Goal: Information Seeking & Learning: Learn about a topic

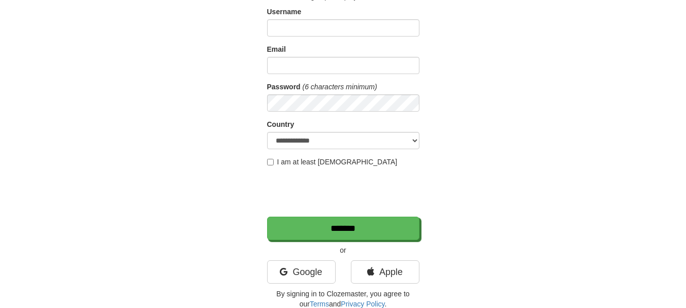
scroll to position [78, 0]
click at [301, 276] on link "Google" at bounding box center [301, 271] width 69 height 23
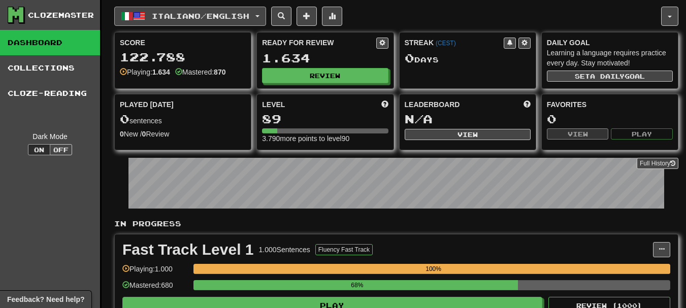
click at [132, 12] on span "button" at bounding box center [127, 16] width 12 height 12
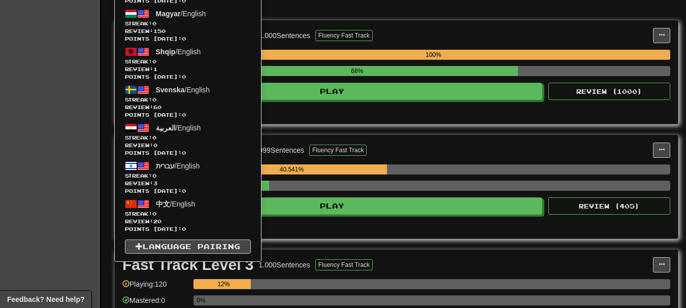
scroll to position [220, 0]
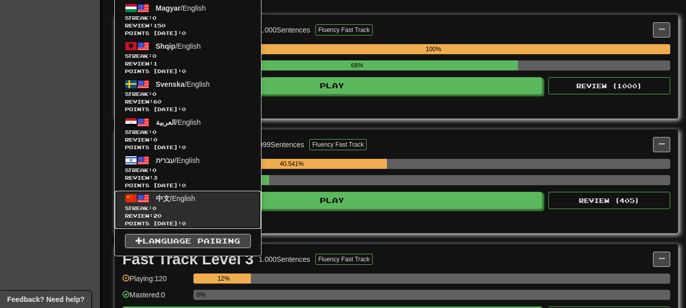
click at [161, 200] on span "中文" at bounding box center [163, 199] width 14 height 8
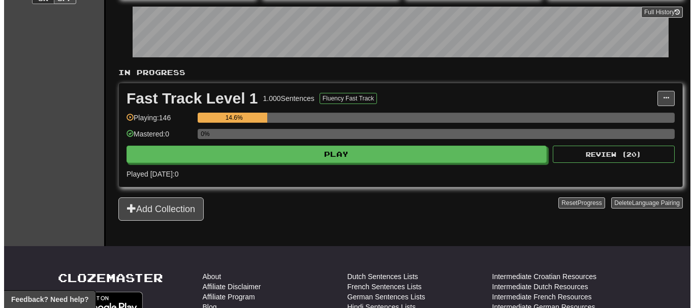
scroll to position [156, 0]
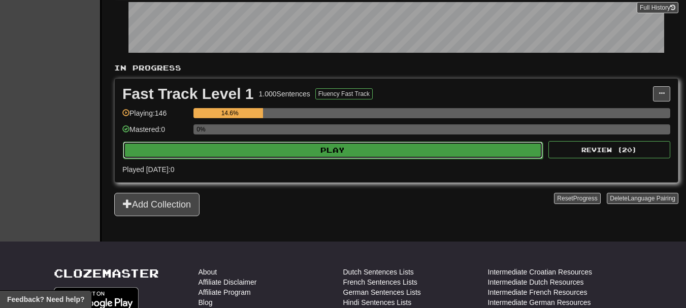
click at [318, 146] on button "Play" at bounding box center [333, 150] width 420 height 17
select select "**"
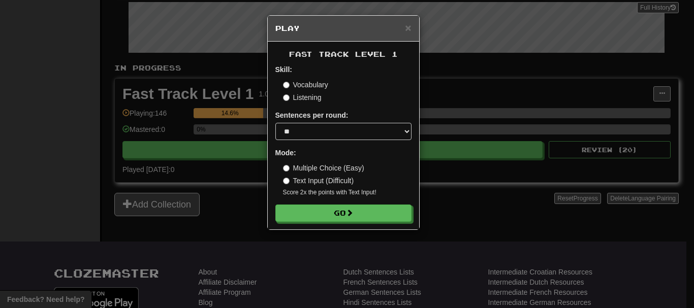
click at [342, 172] on label "Multiple Choice (Easy)" at bounding box center [323, 168] width 81 height 10
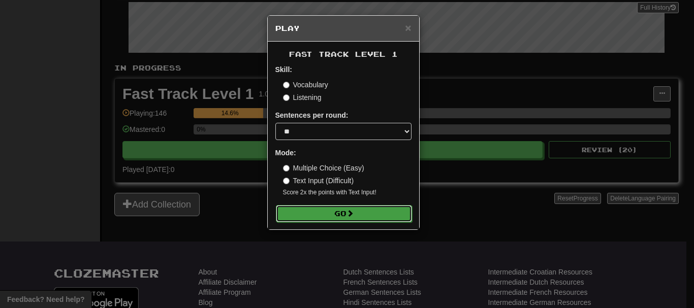
click at [327, 218] on button "Go" at bounding box center [344, 213] width 136 height 17
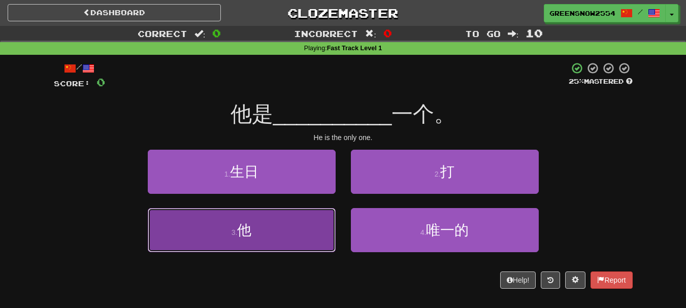
click at [307, 224] on button "3 . 他" at bounding box center [242, 230] width 188 height 44
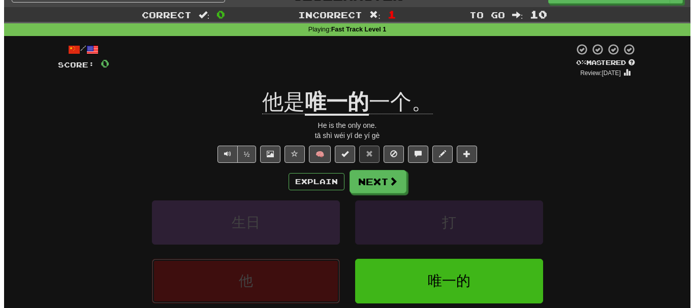
scroll to position [47, 0]
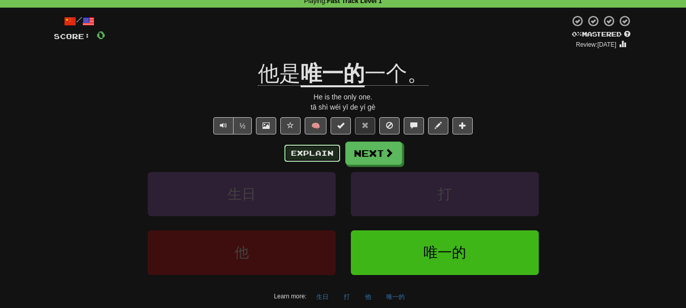
click at [306, 149] on button "Explain" at bounding box center [313, 153] width 56 height 17
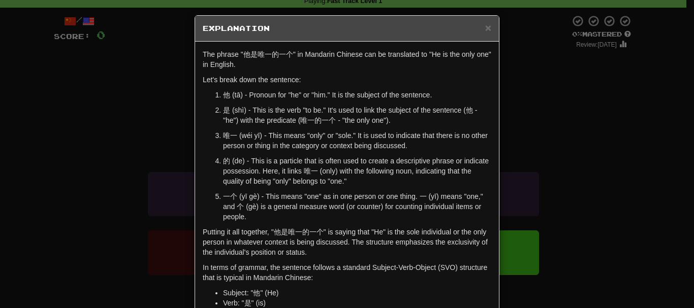
click at [524, 136] on div "× Explanation The phrase "他是唯一的一个" in Mandarin Chinese can be translated to "He…" at bounding box center [347, 154] width 694 height 308
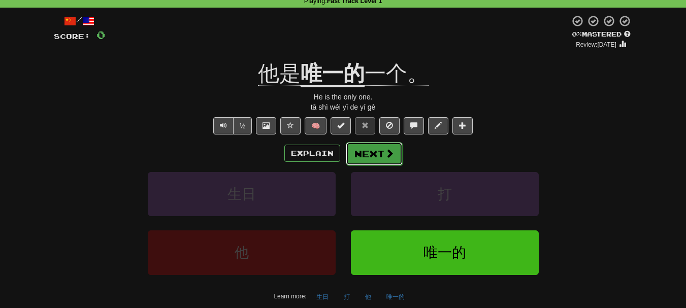
click at [381, 150] on button "Next" at bounding box center [374, 153] width 57 height 23
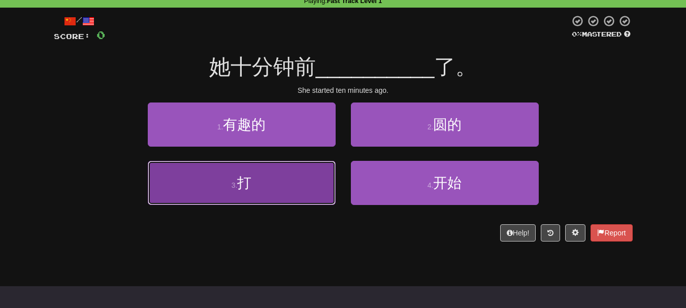
click at [332, 173] on button "3 . 打" at bounding box center [242, 183] width 188 height 44
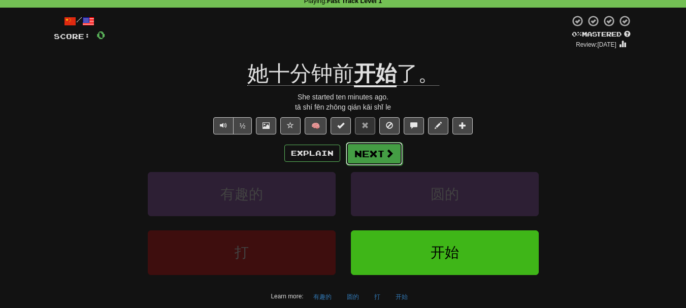
click at [367, 152] on button "Next" at bounding box center [374, 153] width 57 height 23
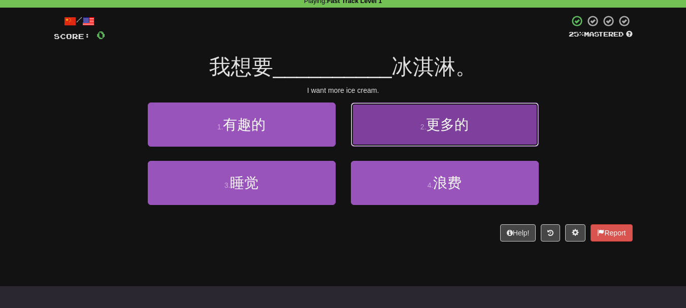
click at [423, 123] on small "2 ." at bounding box center [424, 127] width 6 height 8
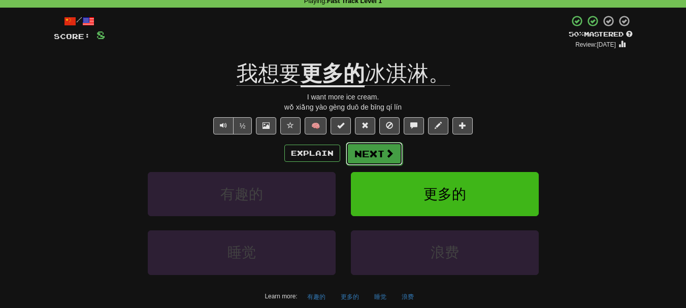
click at [377, 150] on button "Next" at bounding box center [374, 153] width 57 height 23
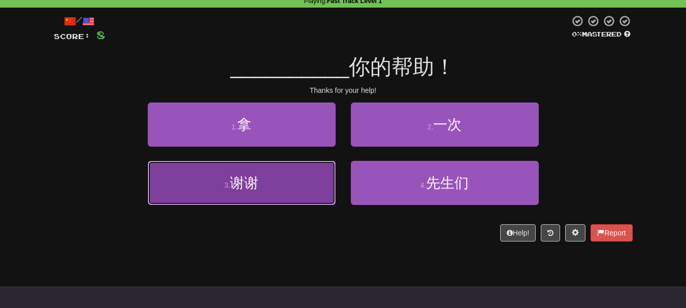
click at [292, 199] on button "3 . 谢谢" at bounding box center [242, 183] width 188 height 44
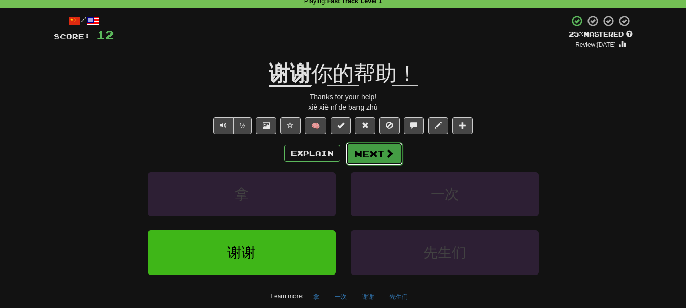
click at [376, 163] on button "Next" at bounding box center [374, 153] width 57 height 23
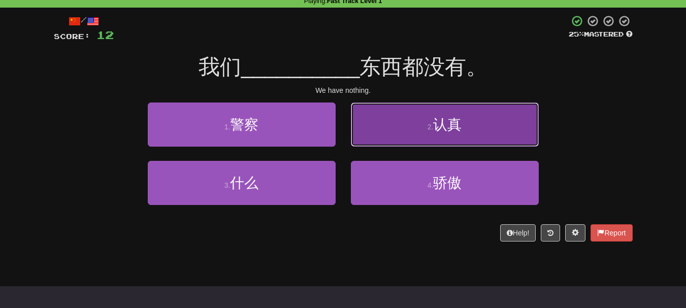
click at [412, 133] on button "2 . 认真" at bounding box center [445, 125] width 188 height 44
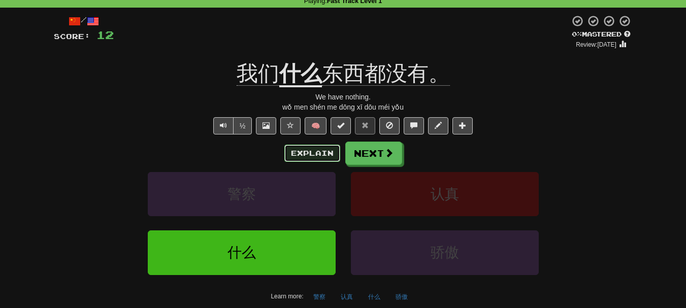
click at [313, 149] on button "Explain" at bounding box center [313, 153] width 56 height 17
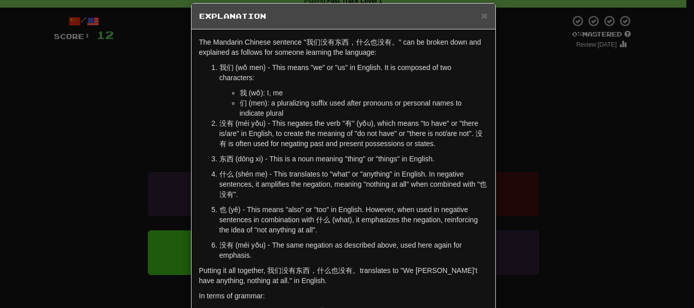
scroll to position [14, 0]
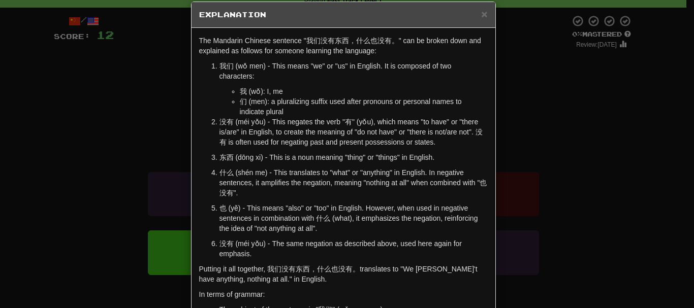
click at [501, 148] on div "× Explanation The Mandarin Chinese sentence "我们没有东西，什么也没有。" can be broken down …" at bounding box center [347, 154] width 694 height 308
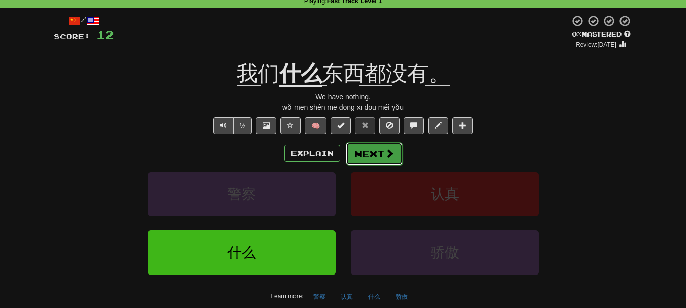
click at [388, 153] on span at bounding box center [389, 153] width 9 height 9
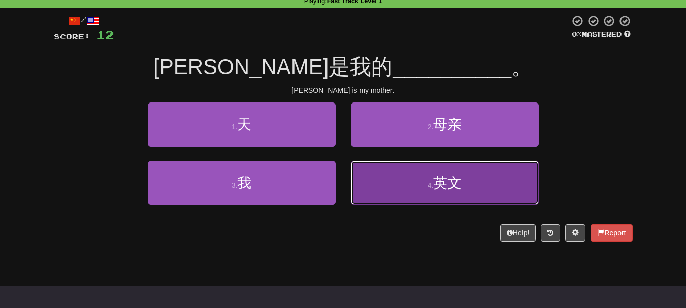
click at [432, 184] on small "4 ." at bounding box center [431, 185] width 6 height 8
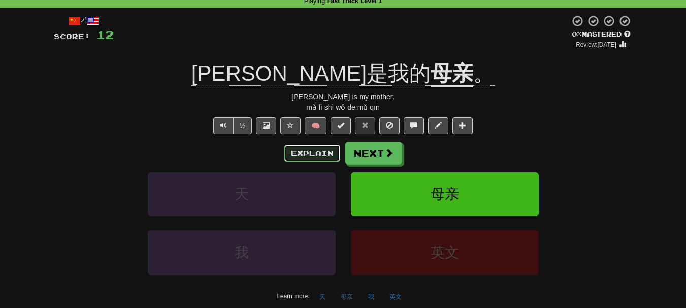
click at [300, 156] on button "Explain" at bounding box center [313, 153] width 56 height 17
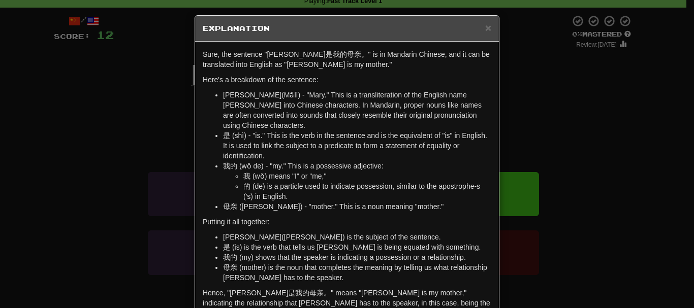
click at [538, 108] on div "× Explanation Sure, the sentence "玛丽是我的母亲。" is in Mandarin Chinese, and it can …" at bounding box center [347, 154] width 694 height 308
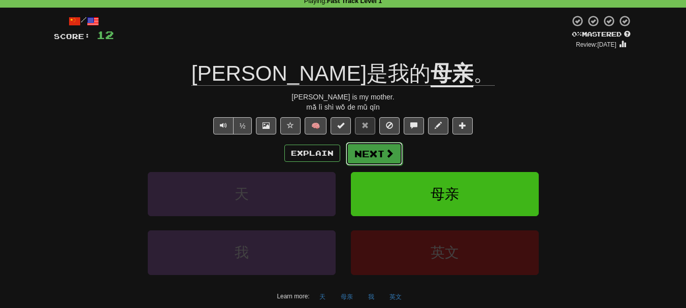
click at [377, 148] on button "Next" at bounding box center [374, 153] width 57 height 23
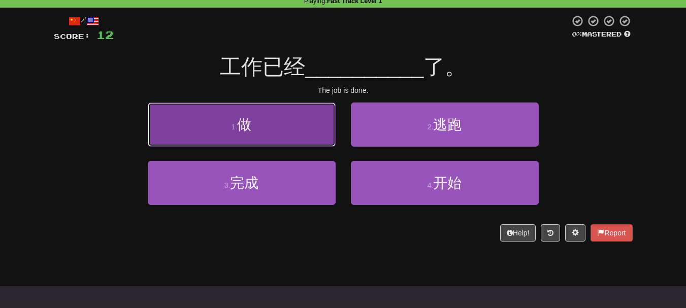
click at [251, 131] on span "做" at bounding box center [244, 125] width 14 height 16
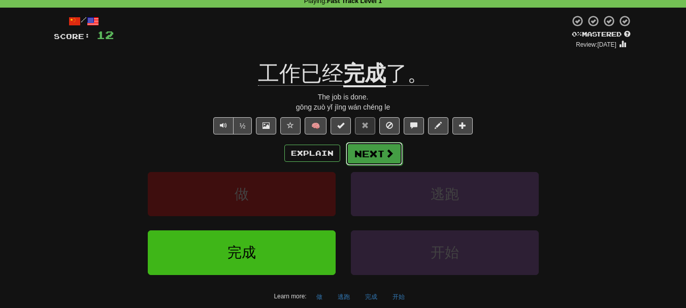
click at [379, 154] on button "Next" at bounding box center [374, 153] width 57 height 23
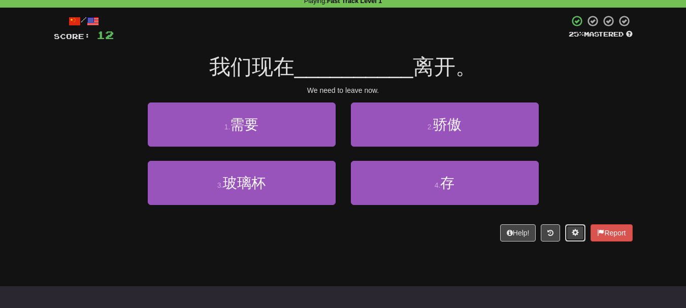
click at [582, 235] on button at bounding box center [575, 233] width 20 height 17
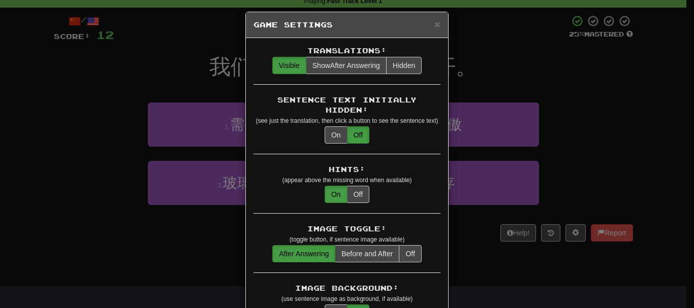
scroll to position [7, 0]
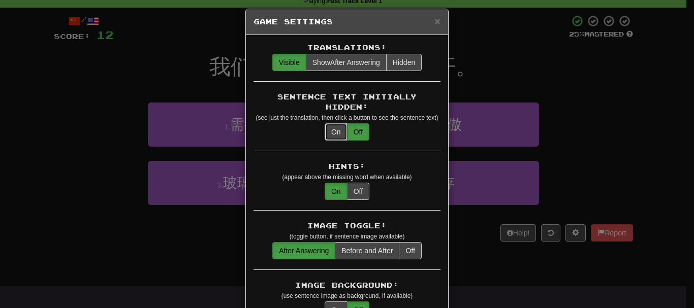
click at [331, 123] on button "On" at bounding box center [336, 131] width 23 height 17
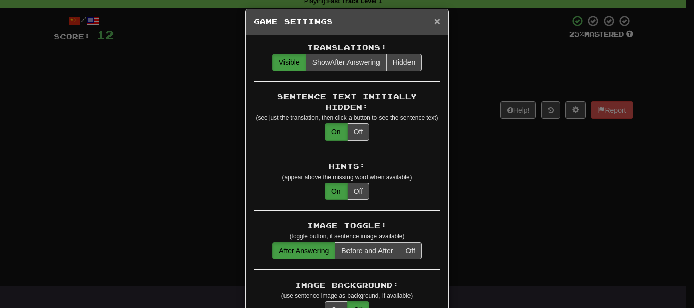
click at [434, 24] on span "×" at bounding box center [437, 21] width 6 height 12
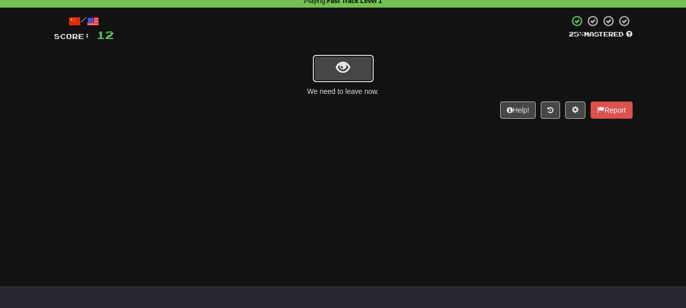
click at [363, 76] on button "show sentence" at bounding box center [343, 68] width 61 height 27
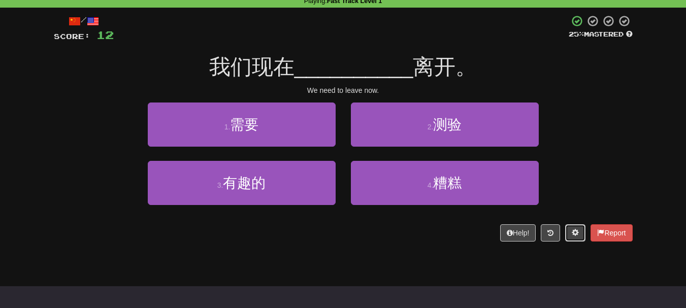
click at [573, 234] on span at bounding box center [575, 232] width 7 height 7
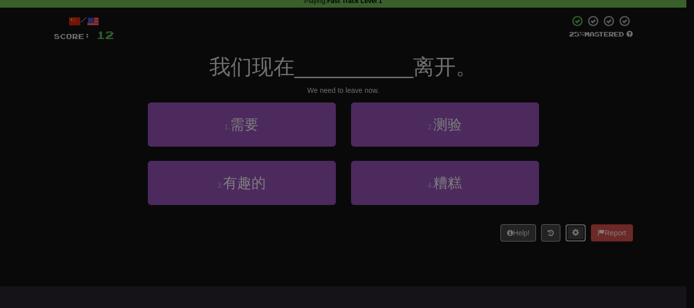
scroll to position [0, 0]
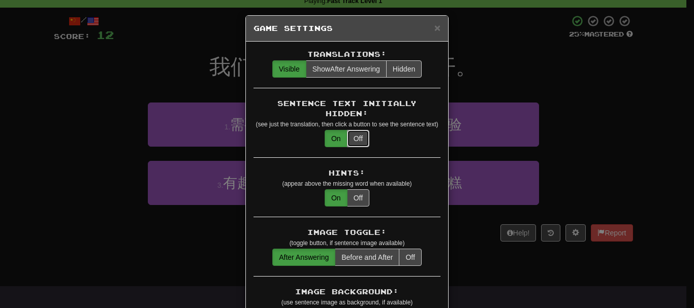
click at [352, 130] on button "Off" at bounding box center [358, 138] width 22 height 17
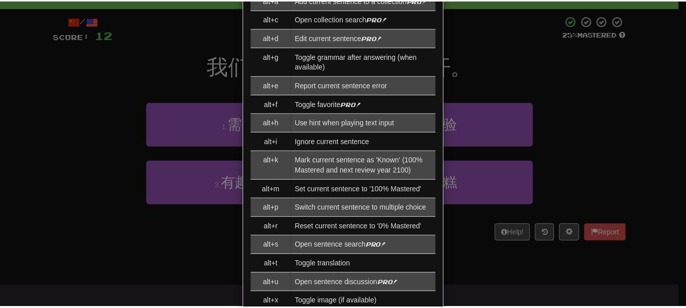
scroll to position [1067, 0]
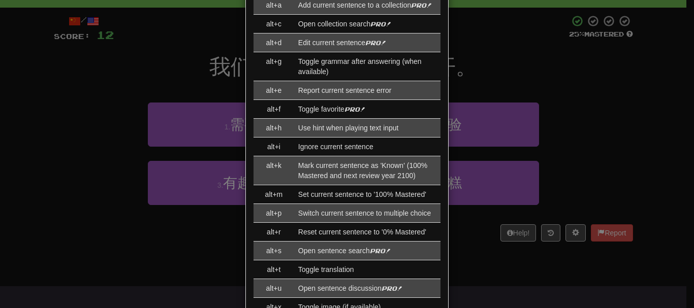
click at [588, 126] on div "× Game Settings Translations: Visible Show After Answering Hidden Sentence Text…" at bounding box center [347, 154] width 694 height 308
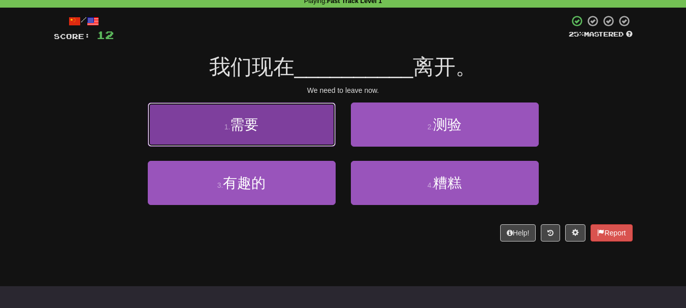
click at [308, 124] on button "1 . 需要" at bounding box center [242, 125] width 188 height 44
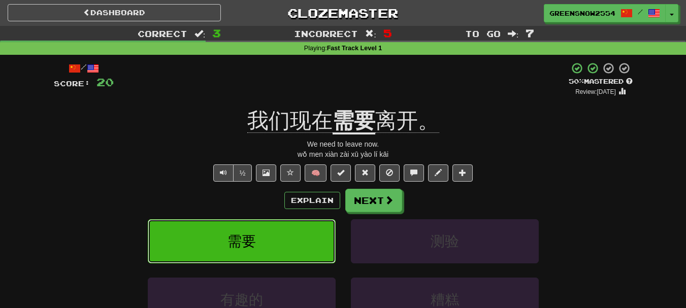
scroll to position [30, 0]
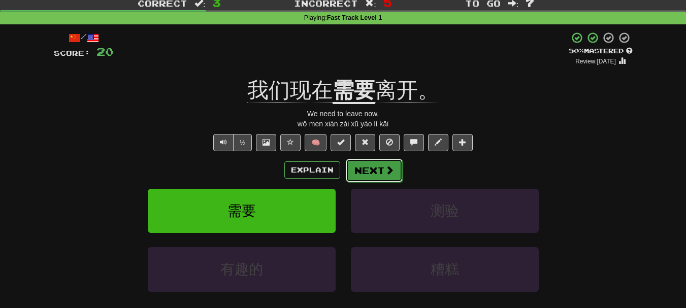
click at [356, 166] on button "Next" at bounding box center [374, 170] width 57 height 23
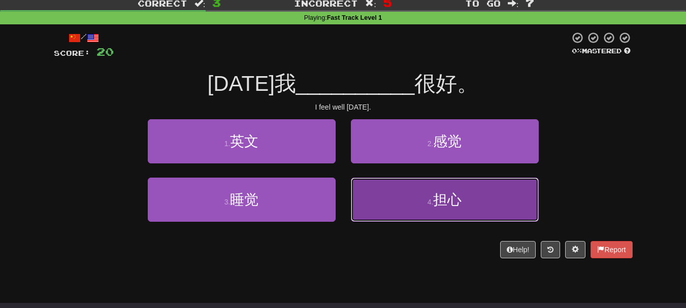
click at [441, 203] on span "担心" at bounding box center [447, 200] width 28 height 16
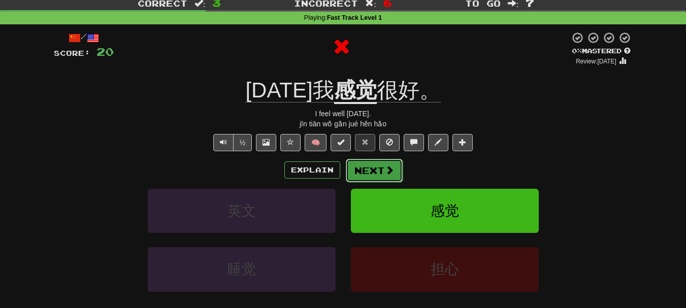
click at [375, 163] on button "Next" at bounding box center [374, 170] width 57 height 23
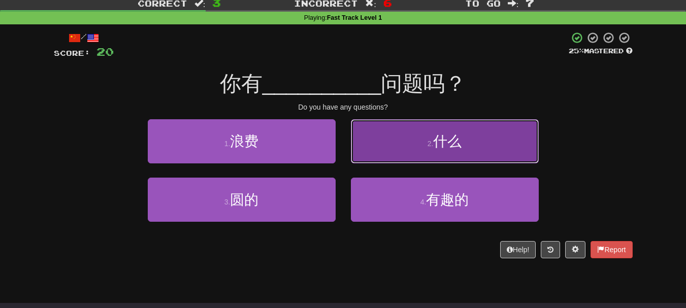
click at [406, 159] on button "2 . 什么" at bounding box center [445, 141] width 188 height 44
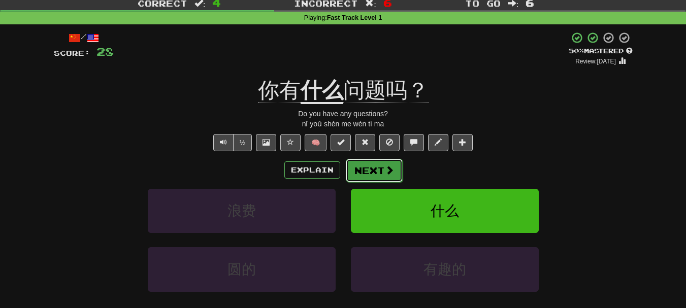
click at [383, 168] on button "Next" at bounding box center [374, 170] width 57 height 23
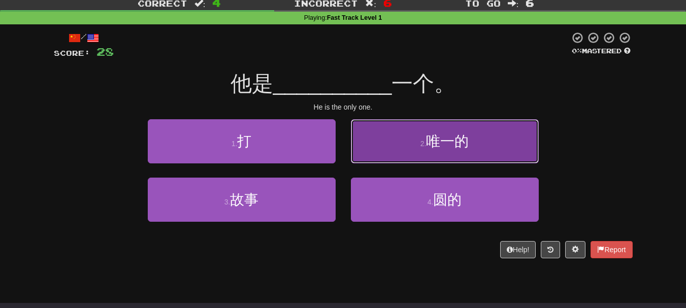
click at [451, 132] on button "2 . 唯一的" at bounding box center [445, 141] width 188 height 44
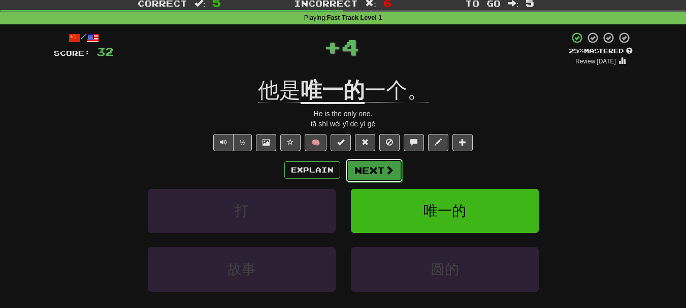
click at [380, 168] on button "Next" at bounding box center [374, 170] width 57 height 23
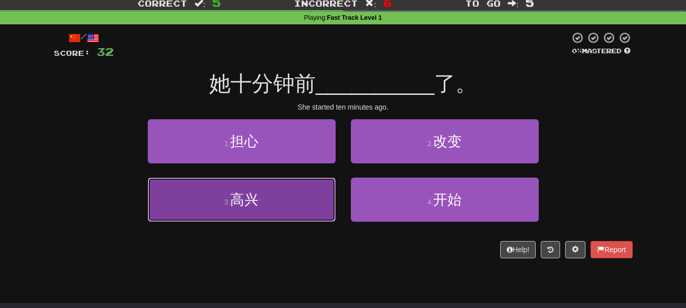
click at [313, 203] on button "3 . 高兴" at bounding box center [242, 200] width 188 height 44
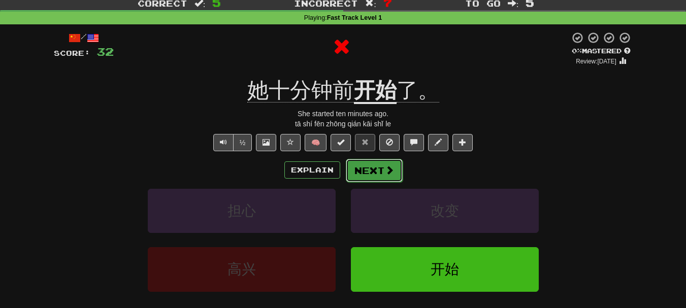
click at [379, 167] on button "Next" at bounding box center [374, 170] width 57 height 23
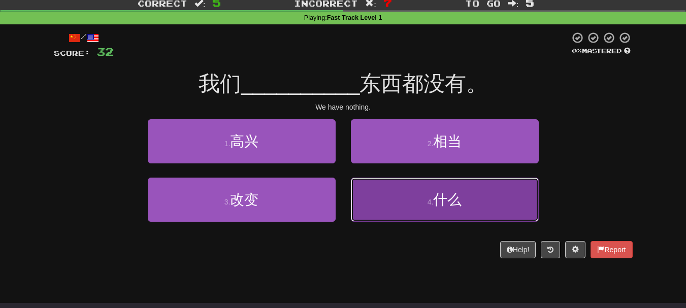
click at [400, 192] on button "4 . 什么" at bounding box center [445, 200] width 188 height 44
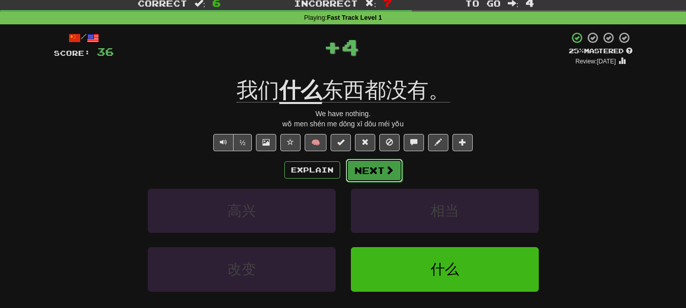
click at [380, 165] on button "Next" at bounding box center [374, 170] width 57 height 23
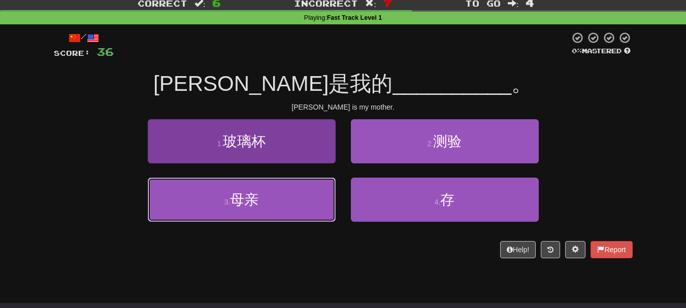
click at [304, 189] on button "3 . 母亲" at bounding box center [242, 200] width 188 height 44
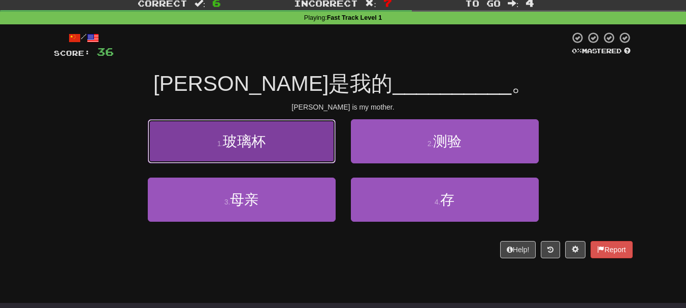
click at [304, 164] on button "1 . 玻璃杯" at bounding box center [242, 141] width 188 height 44
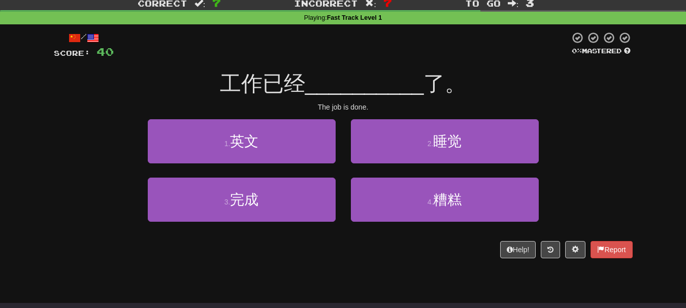
click at [345, 197] on div "4 . 糟糕" at bounding box center [444, 207] width 203 height 58
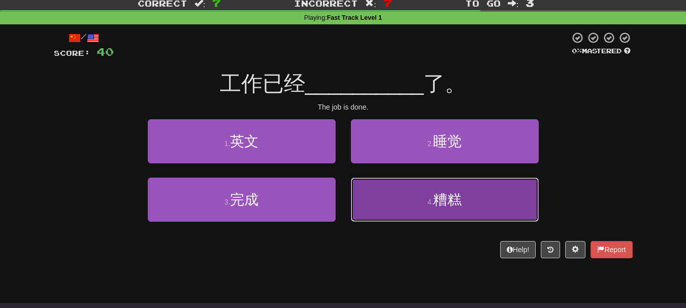
click at [359, 198] on button "4 . 糟糕" at bounding box center [445, 200] width 188 height 44
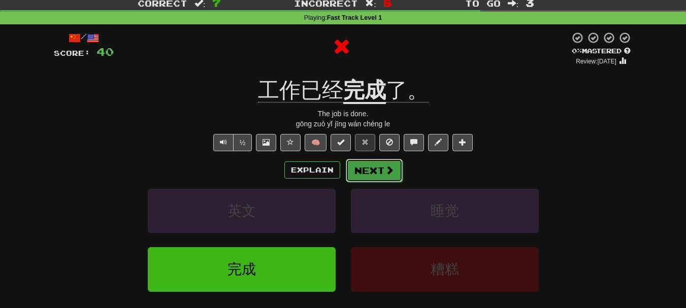
click at [373, 170] on button "Next" at bounding box center [374, 170] width 57 height 23
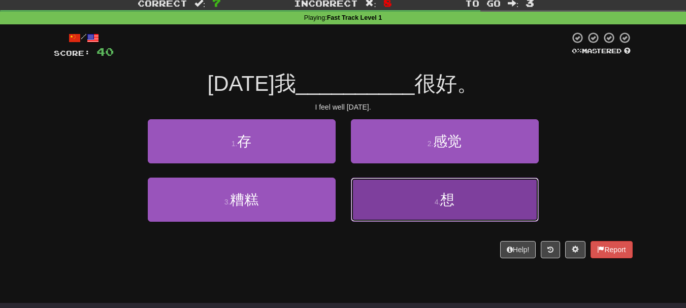
click at [432, 183] on button "4 . 想" at bounding box center [445, 200] width 188 height 44
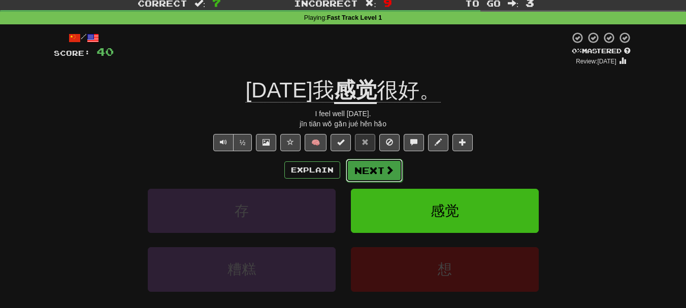
click at [365, 166] on button "Next" at bounding box center [374, 170] width 57 height 23
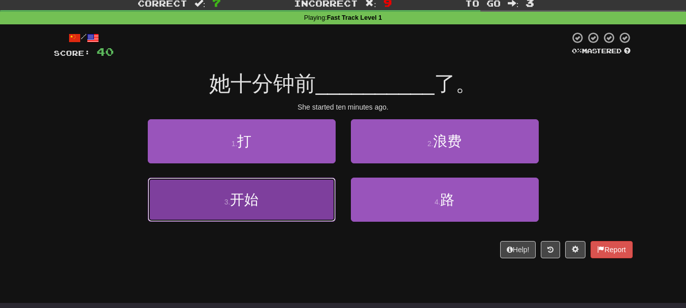
click at [286, 200] on button "3 . 开始" at bounding box center [242, 200] width 188 height 44
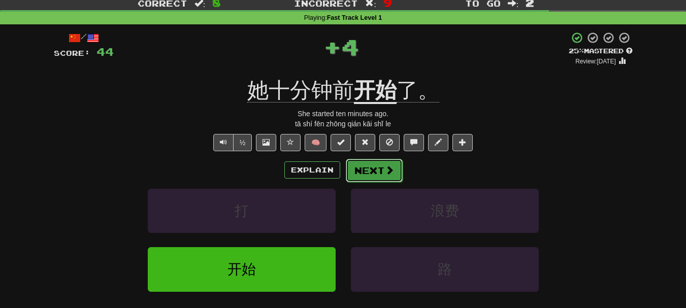
click at [369, 168] on button "Next" at bounding box center [374, 170] width 57 height 23
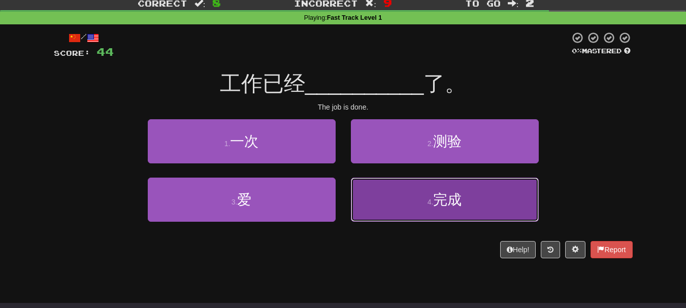
click at [446, 192] on span "完成" at bounding box center [447, 200] width 28 height 16
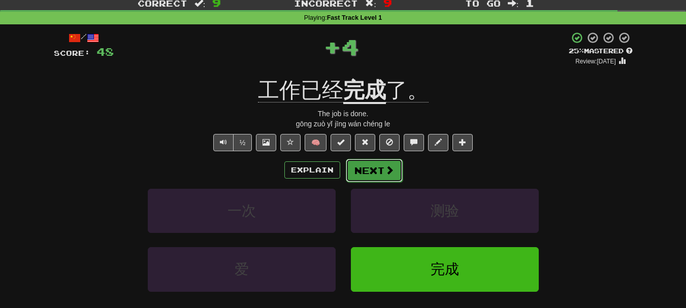
click at [370, 161] on button "Next" at bounding box center [374, 170] width 57 height 23
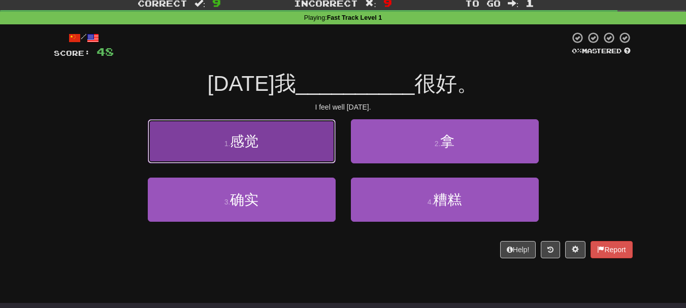
click at [311, 138] on button "1 . 感觉" at bounding box center [242, 141] width 188 height 44
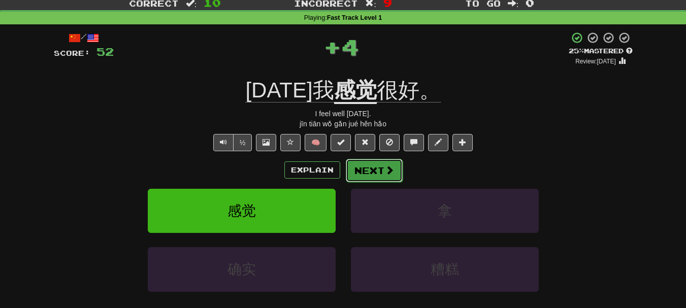
click at [381, 167] on button "Next" at bounding box center [374, 170] width 57 height 23
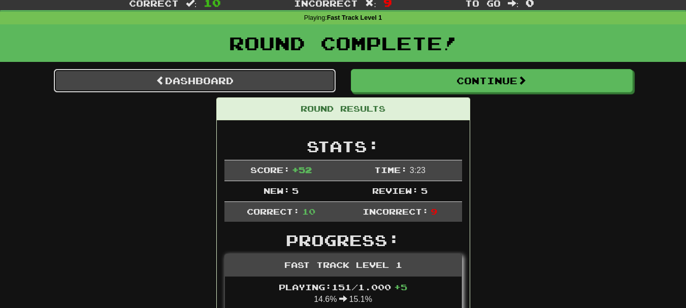
click at [261, 82] on link "Dashboard" at bounding box center [195, 80] width 282 height 23
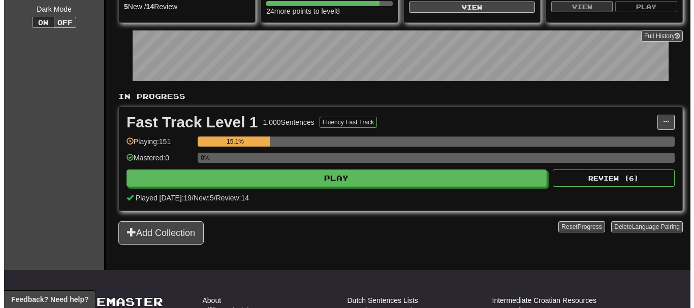
scroll to position [129, 0]
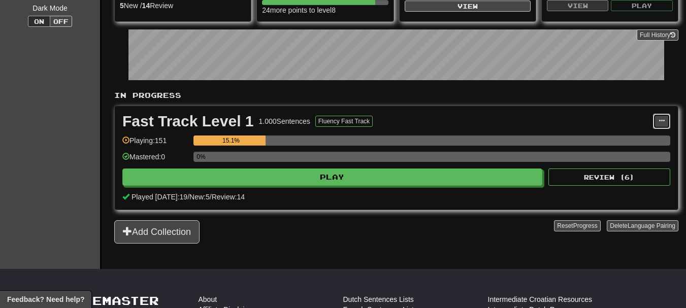
click at [664, 114] on button at bounding box center [661, 121] width 17 height 15
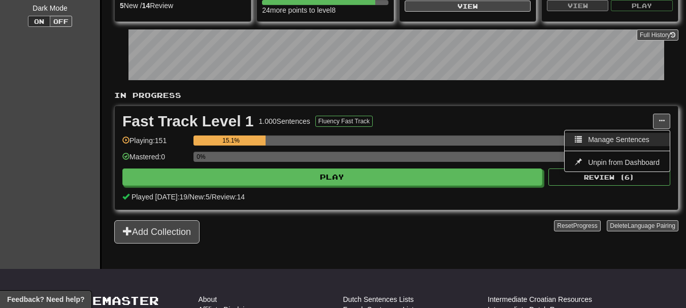
click at [631, 140] on span "Manage Sentences" at bounding box center [618, 140] width 61 height 8
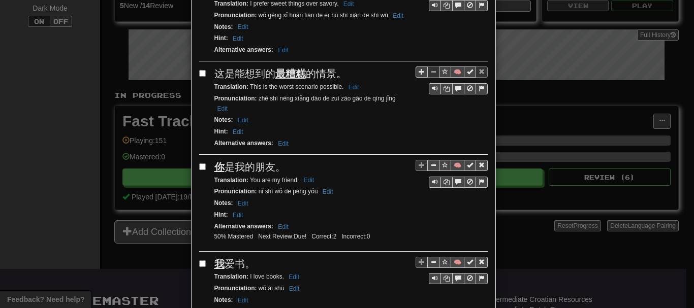
scroll to position [197, 0]
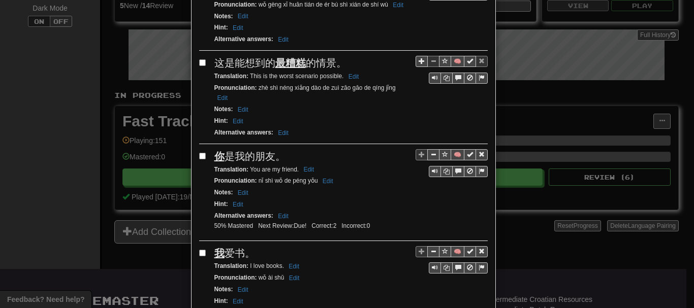
click at [117, 129] on div "**********" at bounding box center [347, 154] width 694 height 308
click at [116, 127] on div "**********" at bounding box center [347, 154] width 694 height 308
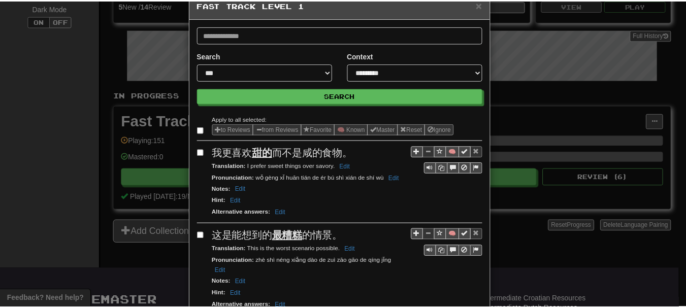
scroll to position [0, 0]
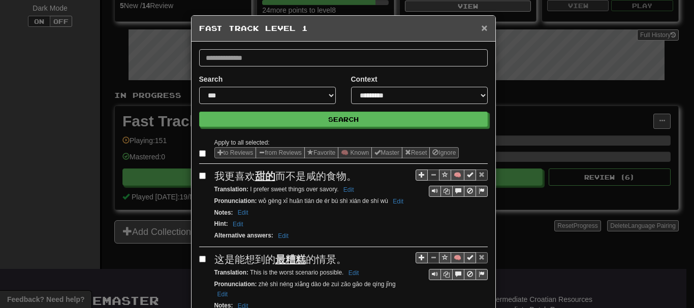
click at [481, 25] on span "×" at bounding box center [484, 28] width 6 height 12
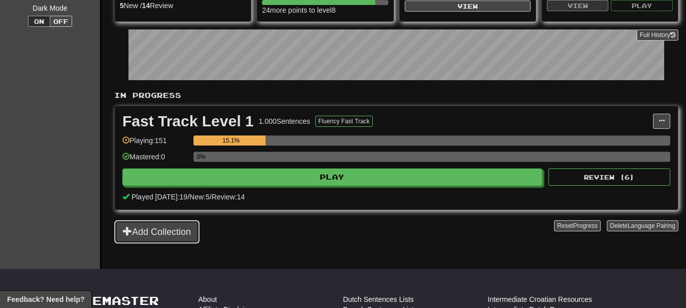
click at [155, 242] on button "Add Collection" at bounding box center [156, 232] width 85 height 23
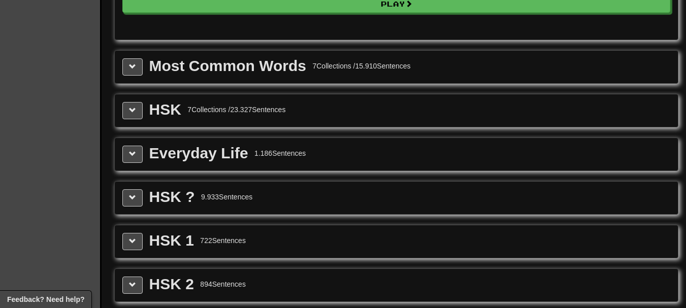
scroll to position [1118, 0]
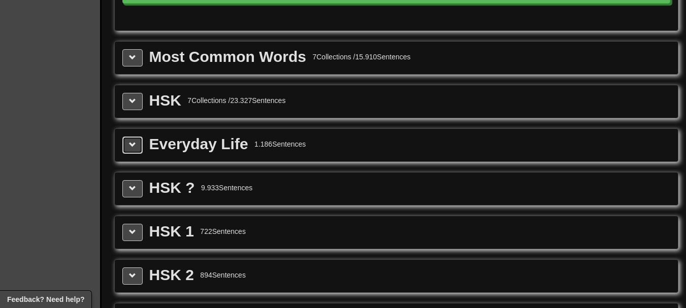
click at [127, 144] on button at bounding box center [132, 145] width 20 height 17
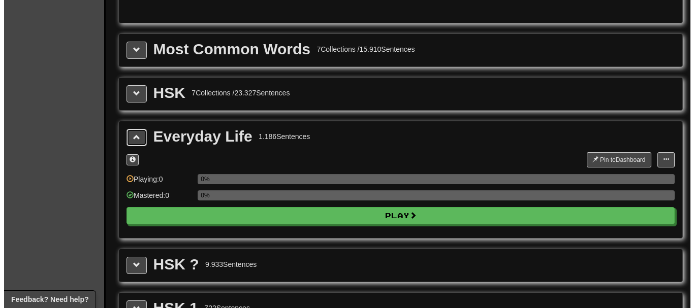
scroll to position [1152, 0]
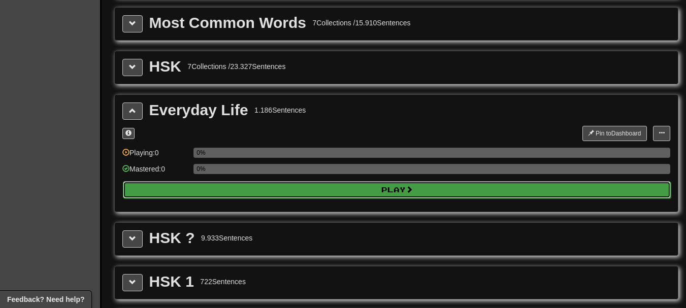
click at [309, 186] on button "Play" at bounding box center [397, 189] width 548 height 17
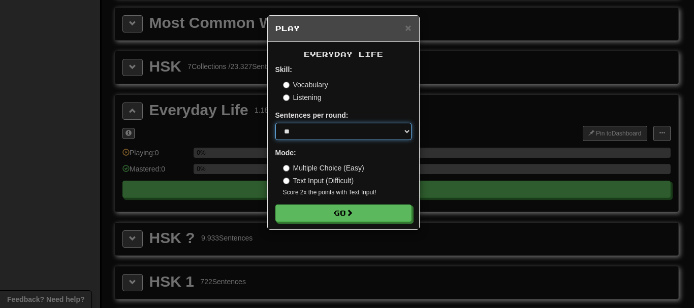
click at [334, 135] on select "* ** ** ** ** ** *** ********" at bounding box center [343, 131] width 136 height 17
select select "*"
click at [275, 123] on select "* ** ** ** ** ** *** ********" at bounding box center [343, 131] width 136 height 17
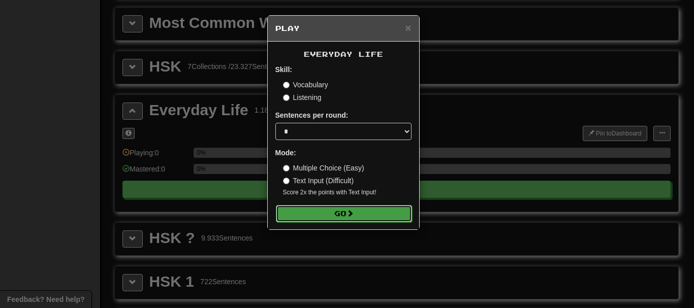
click at [317, 210] on button "Go" at bounding box center [344, 213] width 136 height 17
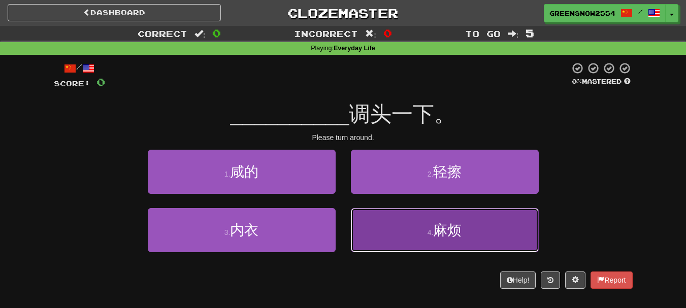
click at [376, 232] on button "4 . 麻烦" at bounding box center [445, 230] width 188 height 44
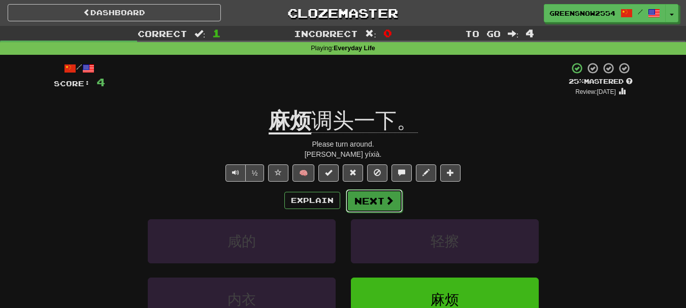
drag, startPoint x: 378, startPoint y: 208, endPoint x: 365, endPoint y: 203, distance: 14.2
click at [365, 203] on button "Next" at bounding box center [374, 201] width 57 height 23
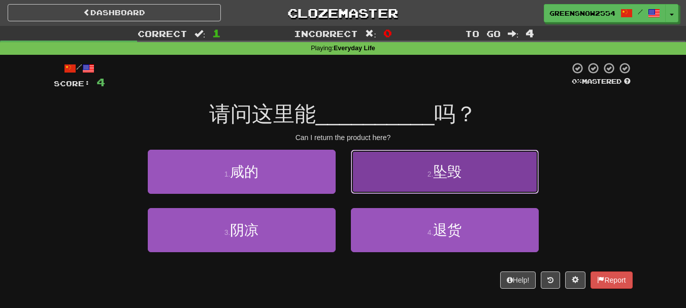
click at [373, 187] on button "2 . 坠毁" at bounding box center [445, 172] width 188 height 44
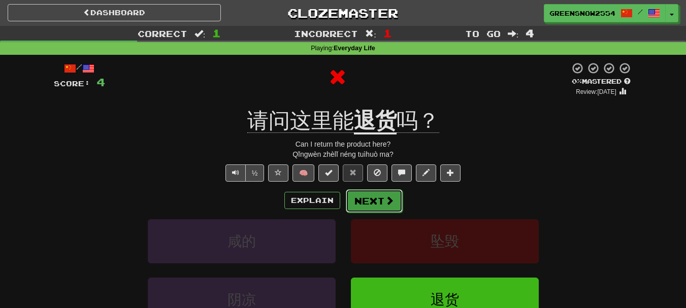
click at [372, 202] on button "Next" at bounding box center [374, 201] width 57 height 23
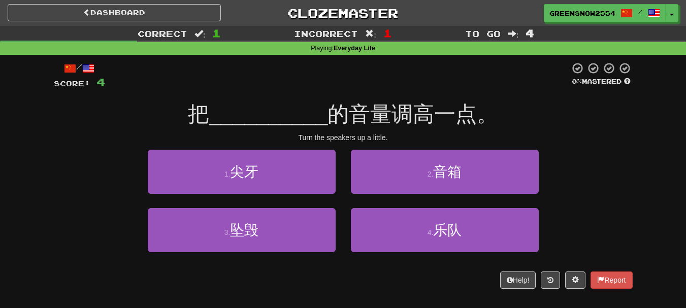
click at [316, 202] on div "1 . 尖牙" at bounding box center [241, 179] width 203 height 58
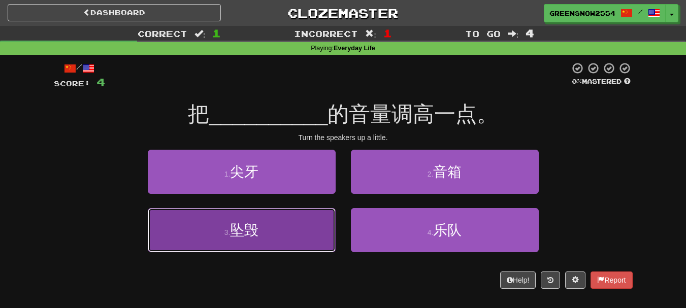
click at [296, 227] on button "3 . 坠毁" at bounding box center [242, 230] width 188 height 44
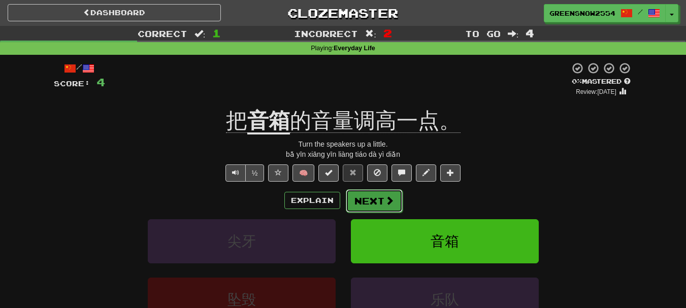
click at [388, 205] on span at bounding box center [389, 200] width 9 height 9
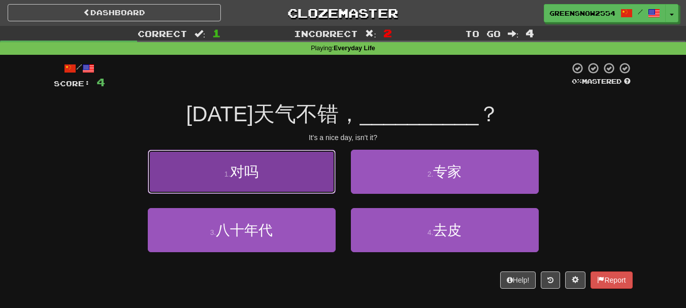
click at [331, 187] on button "1 . 对吗" at bounding box center [242, 172] width 188 height 44
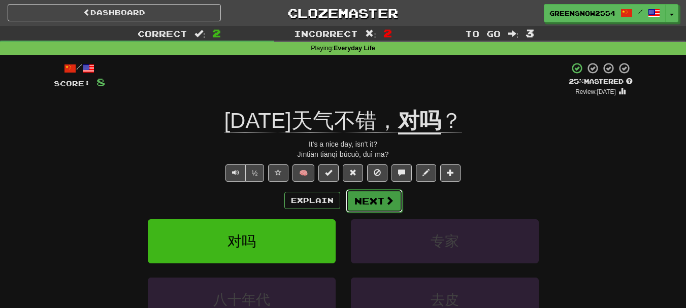
click at [359, 198] on button "Next" at bounding box center [374, 201] width 57 height 23
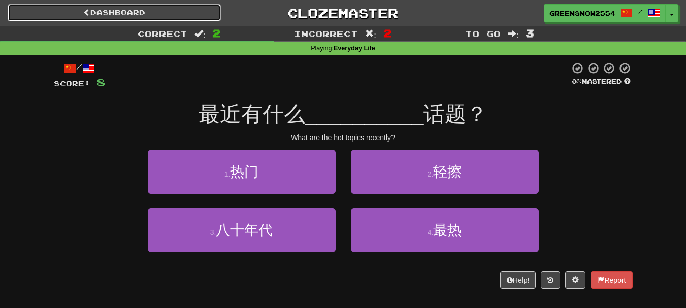
click at [137, 16] on link "Dashboard" at bounding box center [114, 12] width 213 height 17
